Goal: Task Accomplishment & Management: Manage account settings

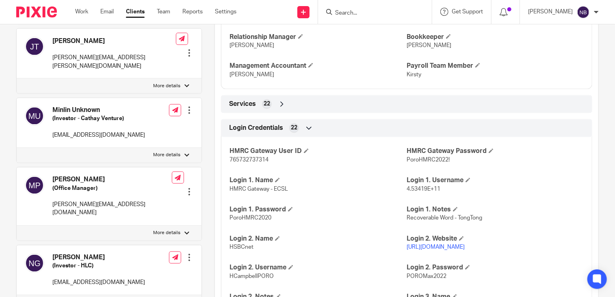
scroll to position [629, 0]
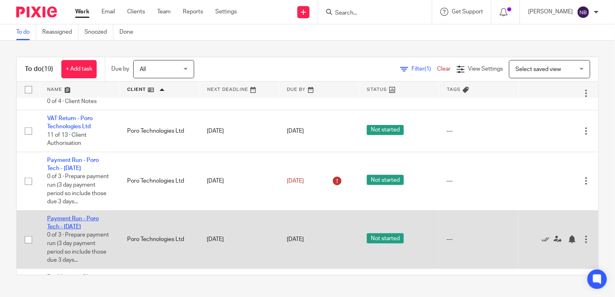
scroll to position [162, 0]
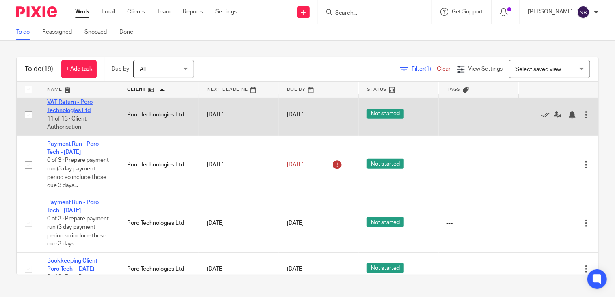
click at [76, 112] on link "VAT Return - Poro Technologies Ltd" at bounding box center [69, 107] width 45 height 14
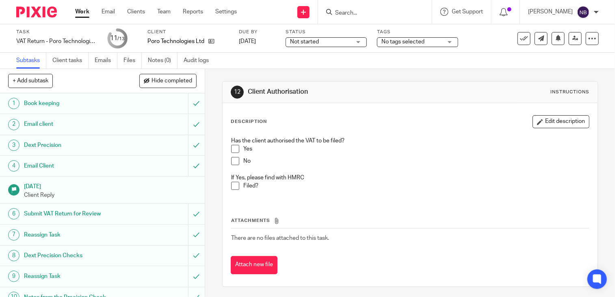
click at [233, 149] on span at bounding box center [235, 149] width 8 height 8
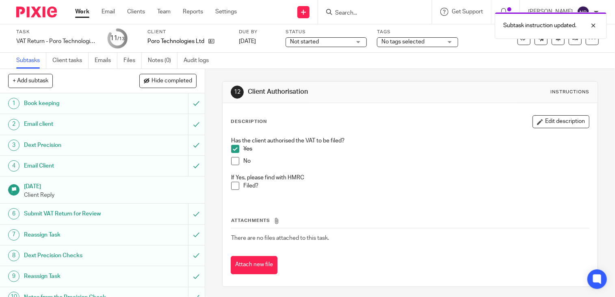
click at [233, 191] on li "Filed?" at bounding box center [410, 188] width 358 height 12
click at [232, 188] on span at bounding box center [235, 186] width 8 height 8
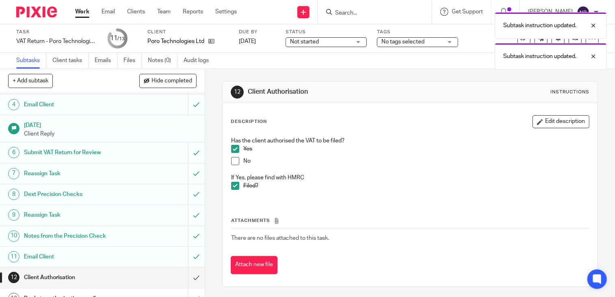
scroll to position [72, 0]
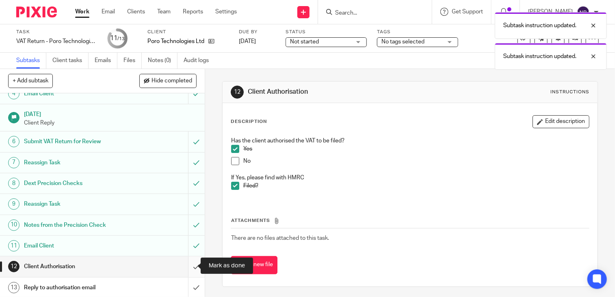
click at [192, 266] on input "submit" at bounding box center [102, 267] width 205 height 20
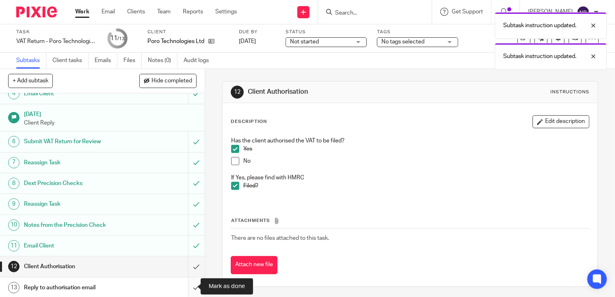
click at [188, 287] on input "submit" at bounding box center [102, 288] width 205 height 20
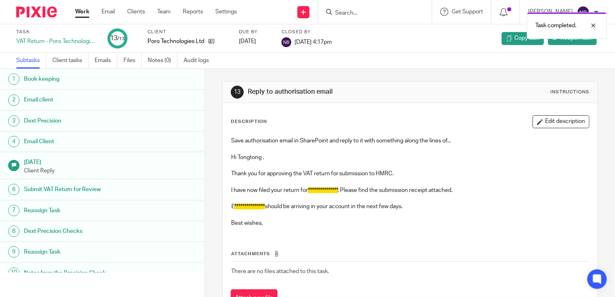
click at [84, 11] on link "Work" at bounding box center [82, 12] width 14 height 8
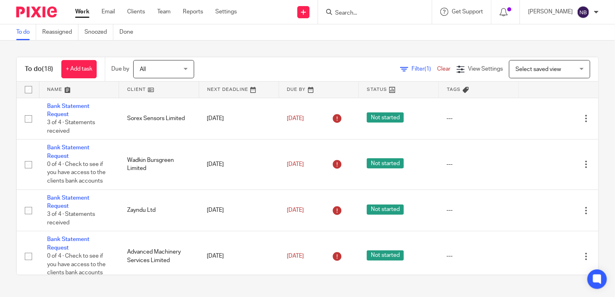
click at [132, 91] on link at bounding box center [159, 90] width 80 height 16
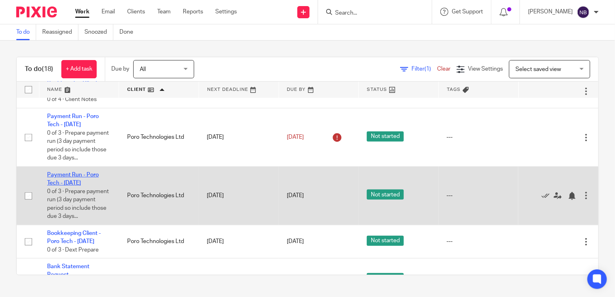
scroll to position [149, 0]
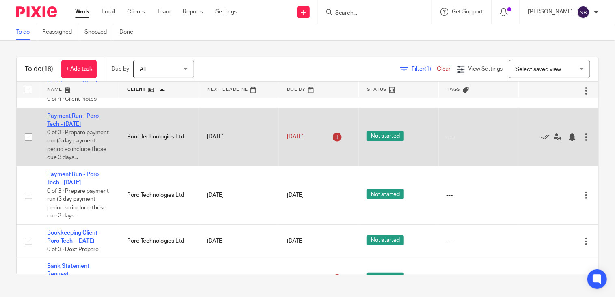
click at [58, 116] on link "Payment Run - Poro Tech - [DATE]" at bounding box center [73, 120] width 52 height 14
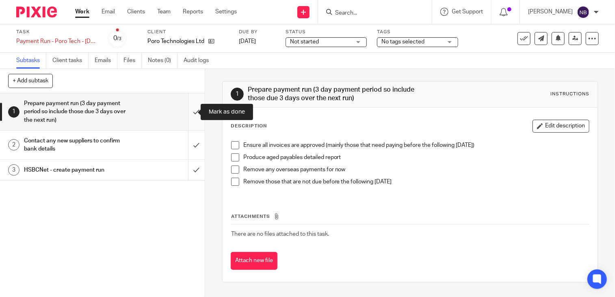
click at [187, 110] on input "submit" at bounding box center [102, 111] width 205 height 37
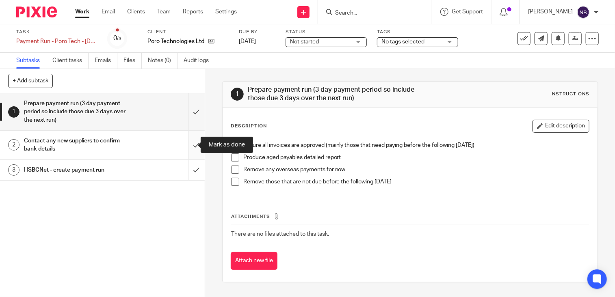
click at [191, 145] on input "submit" at bounding box center [102, 145] width 205 height 29
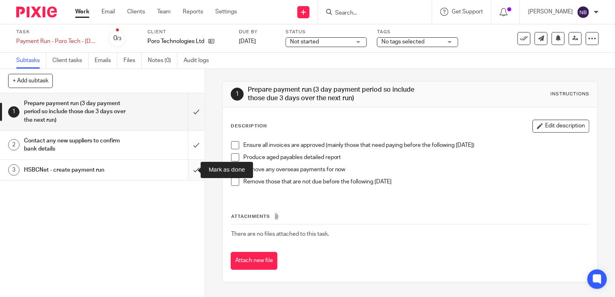
click at [190, 177] on input "submit" at bounding box center [102, 170] width 205 height 20
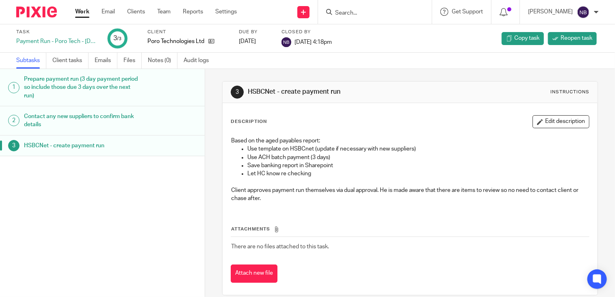
click at [79, 6] on div "Work Email Clients Team Reports Settings Work Email Clients Team Reports Settin…" at bounding box center [158, 12] width 182 height 24
click at [79, 15] on link "Work" at bounding box center [82, 12] width 14 height 8
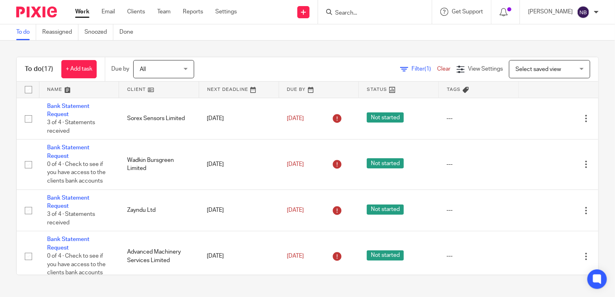
click at [135, 89] on link at bounding box center [159, 90] width 80 height 16
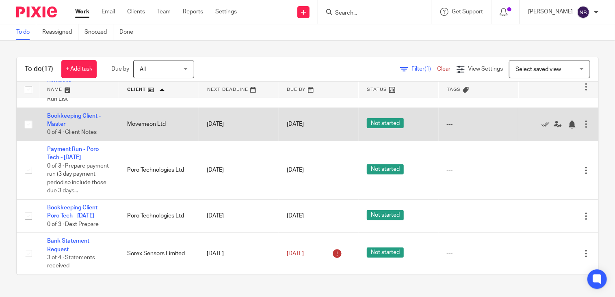
scroll to position [149, 0]
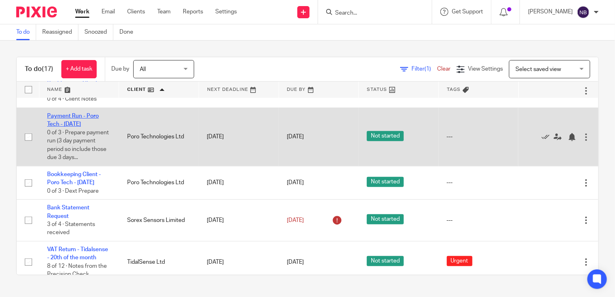
click at [69, 119] on link "Payment Run - Poro Tech - [DATE]" at bounding box center [73, 120] width 52 height 14
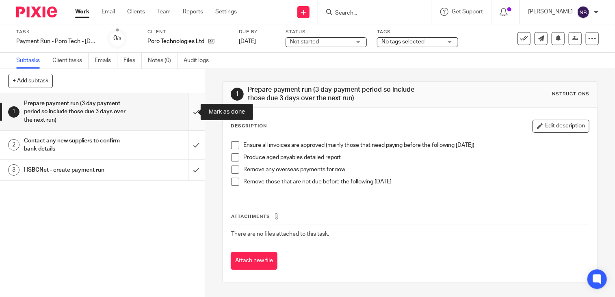
click at [195, 123] on input "submit" at bounding box center [102, 111] width 205 height 37
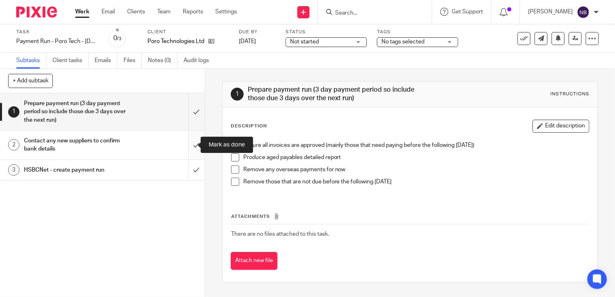
click at [192, 144] on input "submit" at bounding box center [102, 145] width 205 height 29
click at [191, 169] on input "submit" at bounding box center [102, 170] width 205 height 20
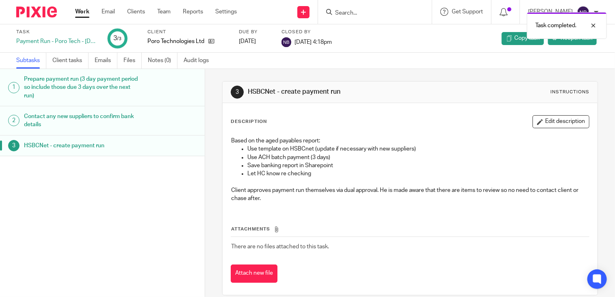
click at [79, 11] on link "Work" at bounding box center [82, 12] width 14 height 8
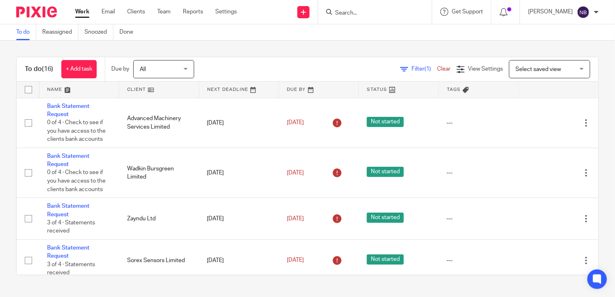
click at [134, 87] on link at bounding box center [159, 90] width 80 height 16
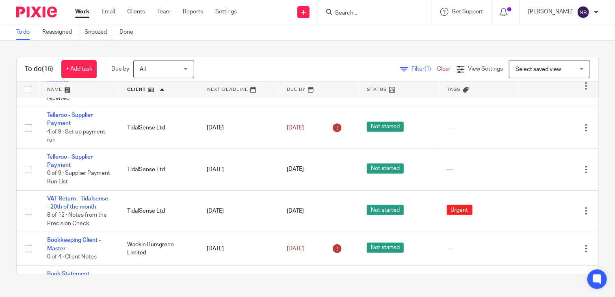
scroll to position [239, 0]
